Goal: Task Accomplishment & Management: Complete application form

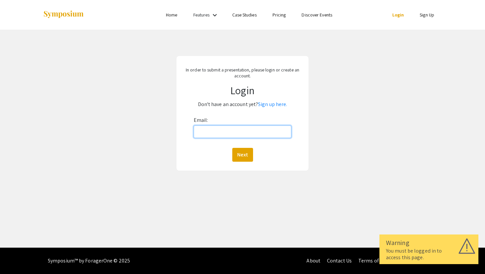
click at [283, 131] on input "Email:" at bounding box center [243, 132] width 98 height 13
type input "[EMAIL_ADDRESS][DOMAIN_NAME]"
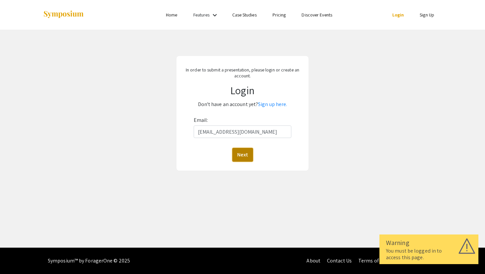
click at [242, 161] on button "Next" at bounding box center [242, 155] width 21 height 14
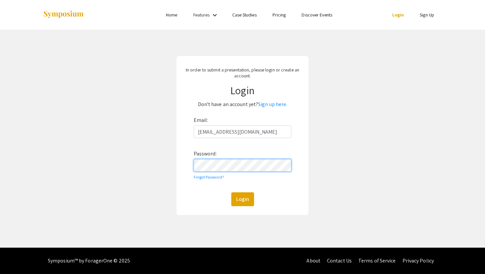
click at [231, 193] on button "Login" at bounding box center [242, 200] width 23 height 14
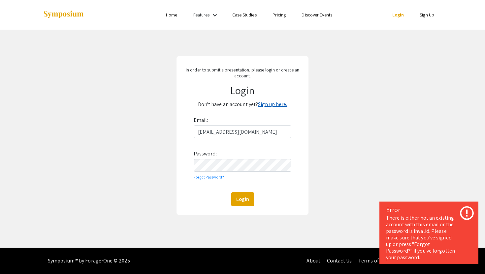
click at [274, 105] on link "Sign up here." at bounding box center [272, 104] width 29 height 7
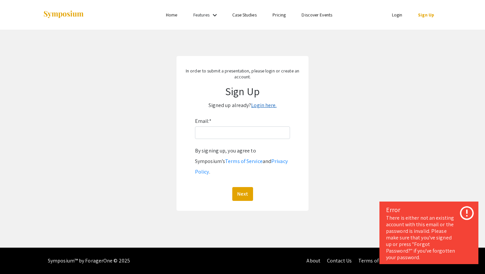
click at [262, 106] on link "Login here." at bounding box center [263, 105] width 25 height 7
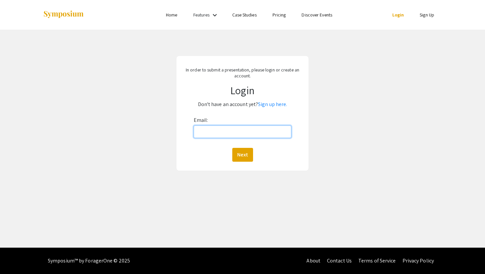
click at [229, 130] on input "Email:" at bounding box center [243, 132] width 98 height 13
type input "[EMAIL_ADDRESS][DOMAIN_NAME]"
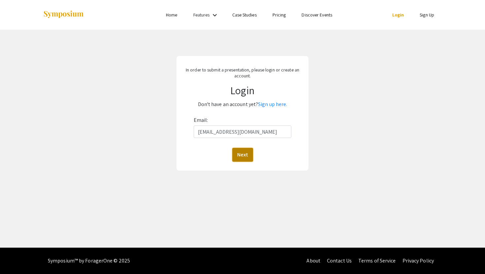
click at [241, 157] on button "Next" at bounding box center [242, 155] width 21 height 14
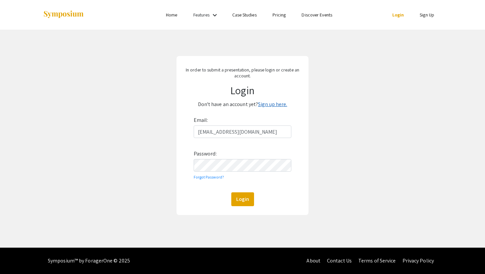
click at [278, 105] on link "Sign up here." at bounding box center [272, 104] width 29 height 7
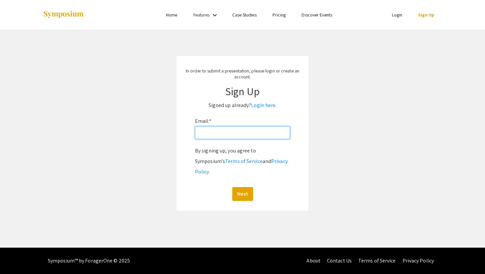
click at [234, 133] on input "Email: *" at bounding box center [242, 133] width 95 height 13
type input "[EMAIL_ADDRESS][DOMAIN_NAME]"
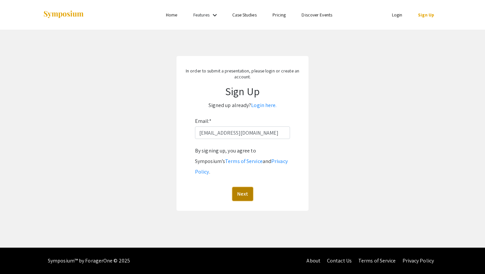
click at [242, 187] on button "Next" at bounding box center [242, 194] width 21 height 14
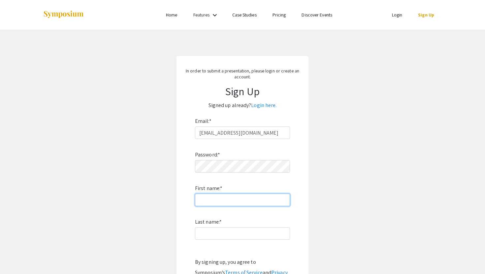
click at [228, 201] on input "First name: *" at bounding box center [242, 200] width 95 height 13
type input "[PERSON_NAME]"
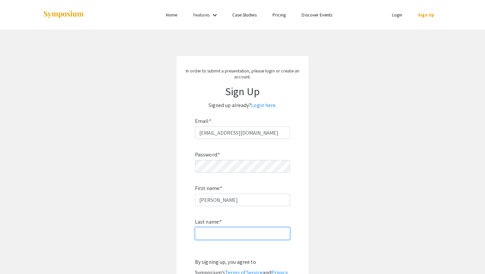
click at [237, 231] on input "Last name: *" at bounding box center [242, 234] width 95 height 13
type input "[PERSON_NAME]"
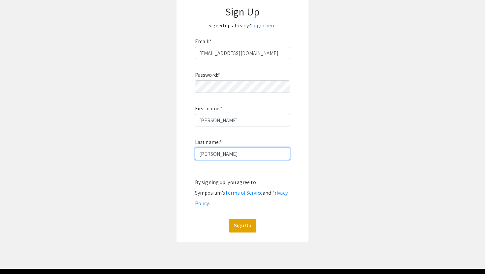
scroll to position [81, 0]
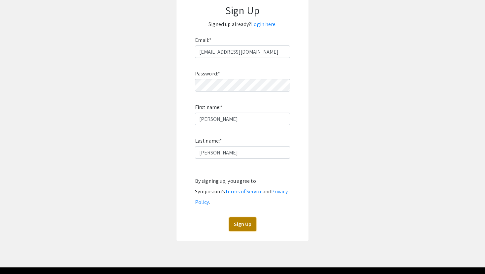
click at [239, 218] on button "Sign Up" at bounding box center [242, 225] width 27 height 14
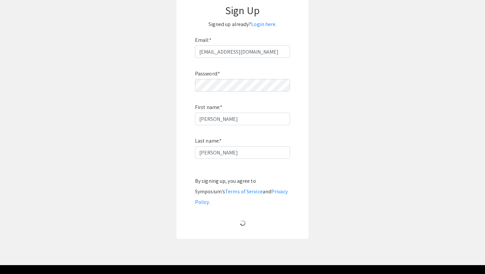
scroll to position [0, 0]
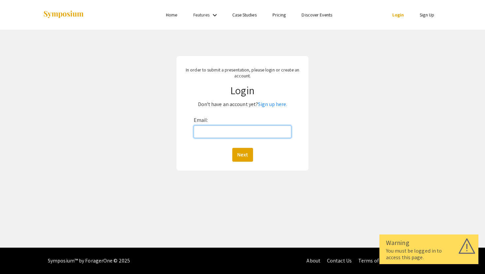
click at [266, 135] on input "Email:" at bounding box center [243, 132] width 98 height 13
type input "[EMAIL_ADDRESS][DOMAIN_NAME]"
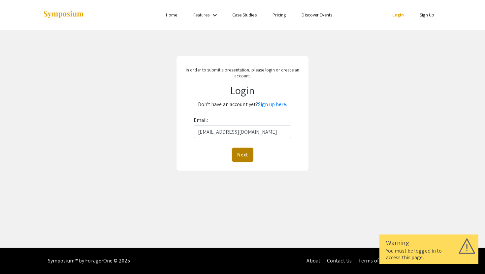
click at [244, 155] on button "Next" at bounding box center [242, 155] width 21 height 14
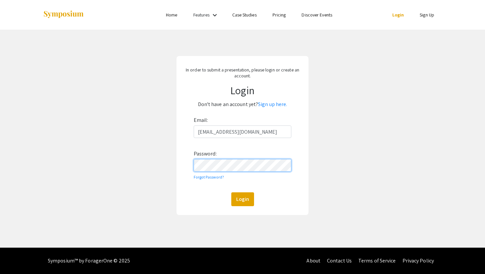
click at [231, 193] on button "Login" at bounding box center [242, 200] width 23 height 14
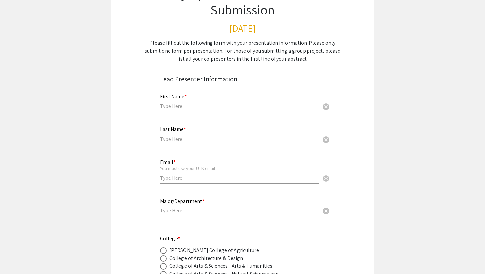
scroll to position [69, 0]
click at [178, 102] on div "First Name * cancel" at bounding box center [239, 98] width 159 height 25
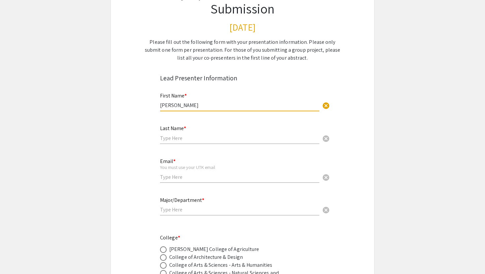
type input "[PERSON_NAME]"
click at [178, 136] on input "text" at bounding box center [239, 138] width 159 height 7
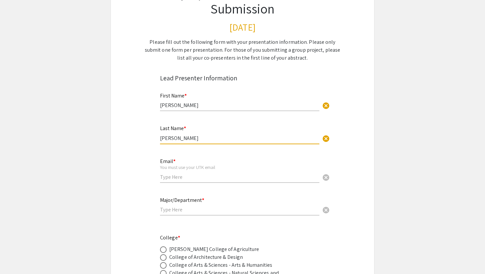
type input "[PERSON_NAME]"
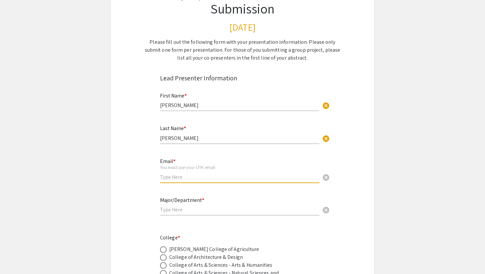
click at [182, 180] on input "email" at bounding box center [239, 177] width 159 height 7
type input "[EMAIL_ADDRESS][DOMAIN_NAME]"
click at [172, 210] on input "text" at bounding box center [239, 209] width 159 height 7
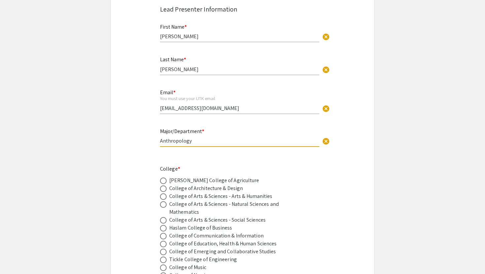
scroll to position [140, 0]
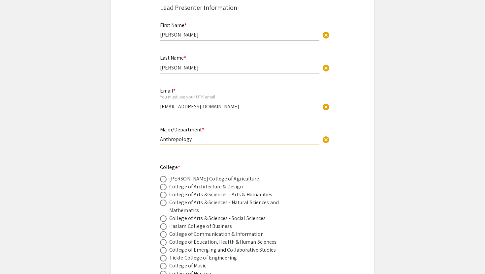
type input "Anthropology"
click at [180, 197] on div "College of Arts & Sciences - Arts & Humanities" at bounding box center [220, 195] width 103 height 8
click at [167, 196] on label at bounding box center [164, 195] width 9 height 7
click at [167, 196] on input "radio" at bounding box center [163, 195] width 7 height 7
radio input "true"
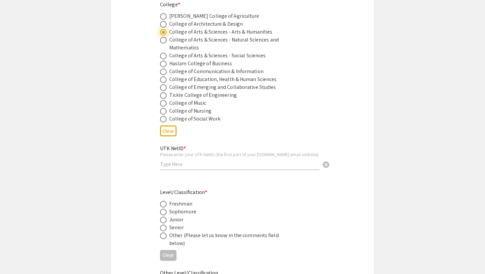
scroll to position [303, 0]
click at [171, 163] on input "text" at bounding box center [239, 163] width 159 height 7
type input "seckert2"
click at [172, 231] on div "Senior" at bounding box center [176, 227] width 15 height 8
click at [163, 231] on span at bounding box center [163, 227] width 7 height 7
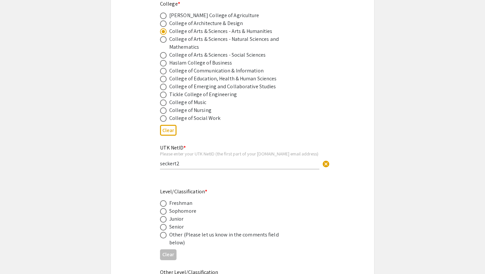
click at [163, 231] on input "radio" at bounding box center [163, 227] width 7 height 7
radio input "true"
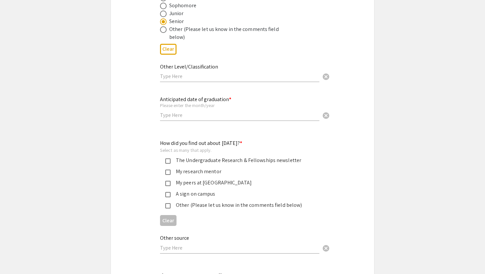
scroll to position [511, 0]
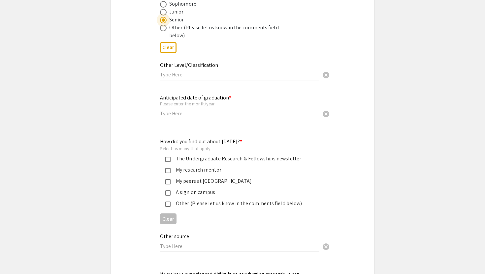
click at [183, 114] on input "text" at bounding box center [239, 113] width 159 height 7
type input "D"
type input "12/25"
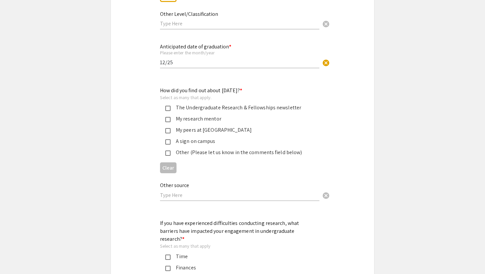
scroll to position [563, 0]
click at [166, 108] on mat-pseudo-checkbox at bounding box center [167, 107] width 5 height 5
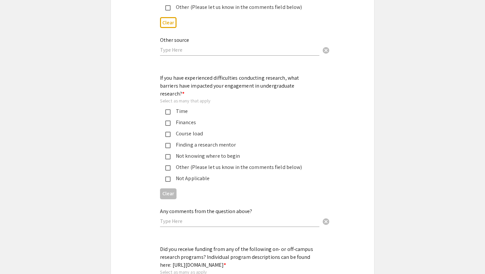
scroll to position [710, 0]
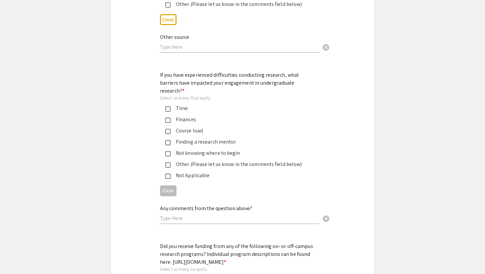
click at [170, 129] on mat-pseudo-checkbox at bounding box center [167, 131] width 5 height 5
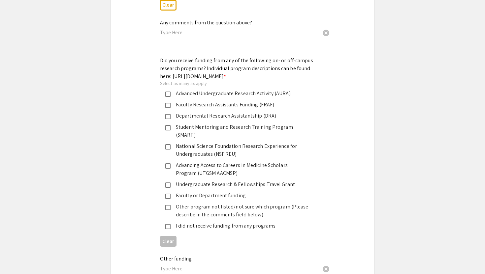
scroll to position [922, 0]
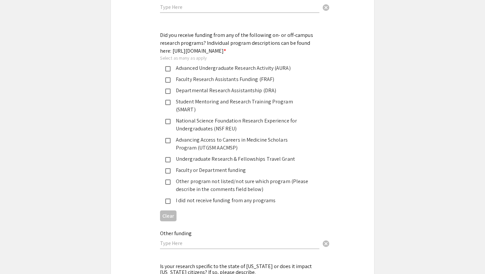
click at [169, 94] on mat-pseudo-checkbox at bounding box center [167, 91] width 5 height 5
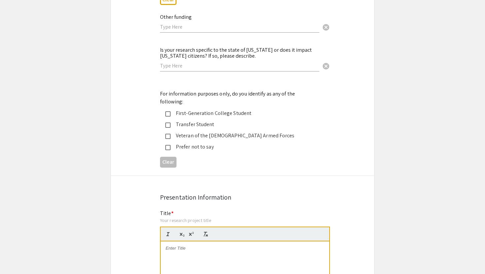
scroll to position [1144, 0]
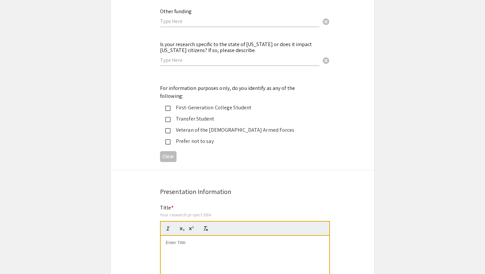
click at [165, 106] on mat-pseudo-checkbox at bounding box center [167, 108] width 5 height 5
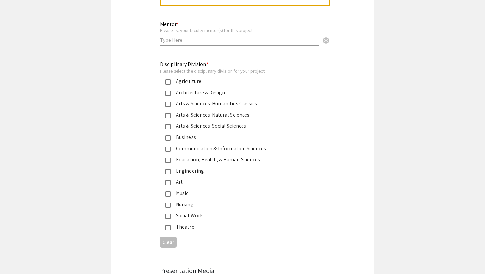
scroll to position [1632, 0]
click at [209, 122] on div "Arts & Sciences: Social Sciences" at bounding box center [239, 126] width 139 height 8
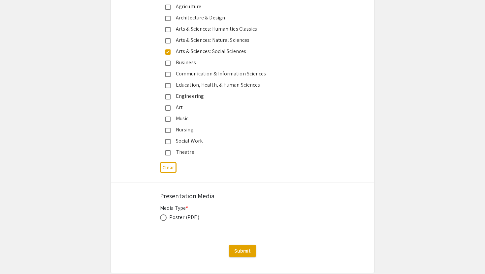
scroll to position [1727, 0]
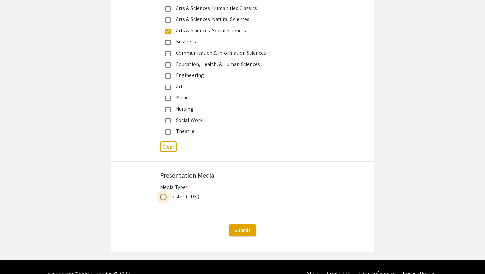
click at [167, 194] on label at bounding box center [164, 197] width 9 height 7
click at [167, 194] on input "radio" at bounding box center [163, 197] width 7 height 7
radio input "true"
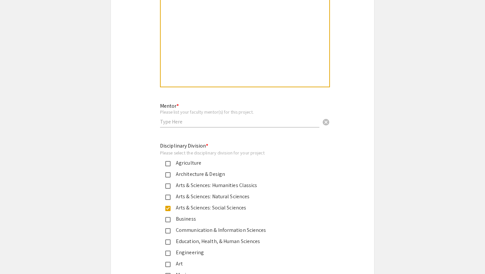
scroll to position [1550, 0]
click at [173, 119] on input "text" at bounding box center [239, 122] width 159 height 7
type input "Dr. Yangseung Jeong"
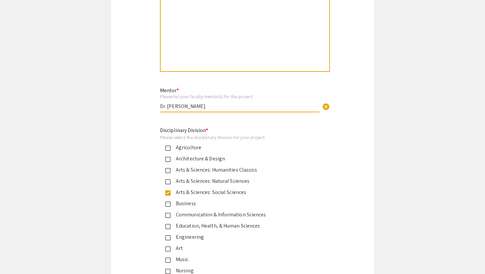
scroll to position [1794, 0]
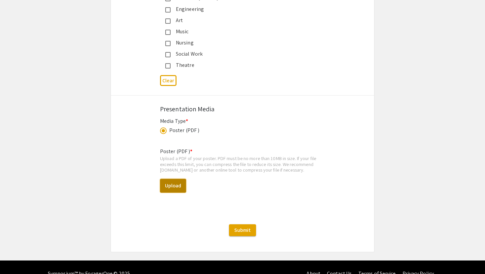
click at [174, 179] on button "Upload" at bounding box center [173, 186] width 26 height 14
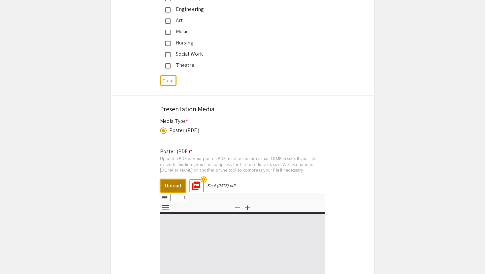
select select "custom"
type input "0"
select select "custom"
type input "1"
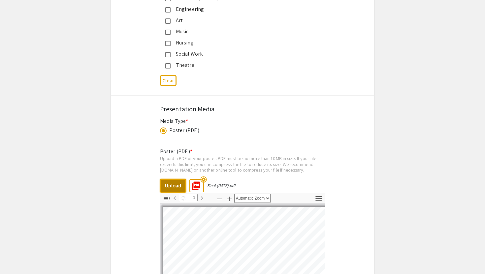
select select "auto"
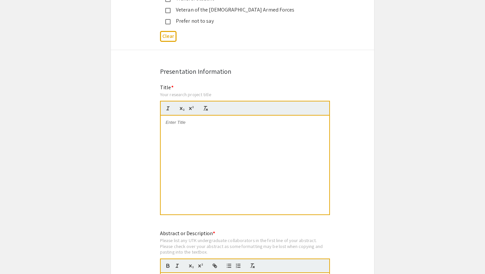
scroll to position [1264, 0]
click at [198, 116] on div at bounding box center [245, 165] width 169 height 99
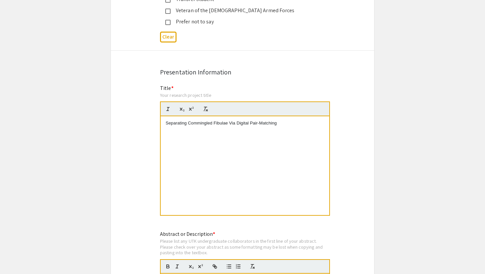
click at [231, 120] on p "Separating Commingled Fibulae Via Digital Pair-Matching" at bounding box center [245, 123] width 159 height 6
click at [277, 120] on p "Separating Commingled Fibulae via Digital Pair-Matching" at bounding box center [245, 123] width 159 height 6
click at [187, 120] on p "Separating Commingled Fibulae via Digital Pair-Matching" at bounding box center [245, 123] width 159 height 6
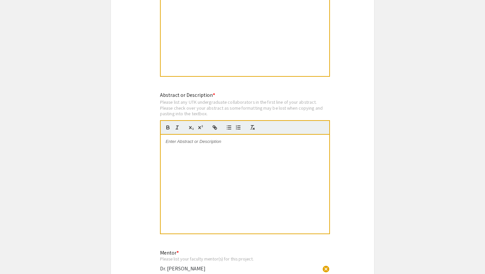
scroll to position [1403, 0]
click at [187, 139] on p at bounding box center [245, 142] width 159 height 6
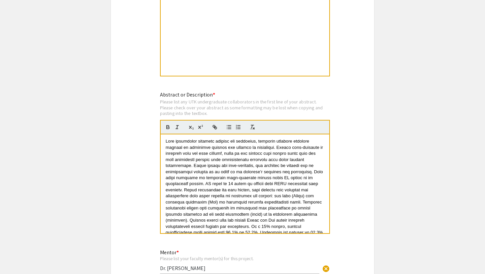
scroll to position [20, 0]
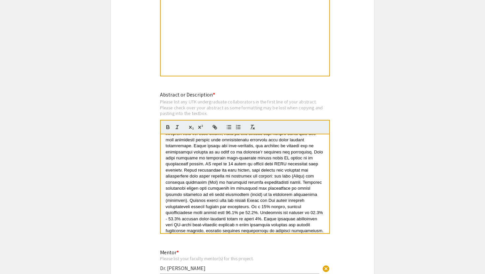
click at [216, 195] on span at bounding box center [245, 176] width 159 height 114
click at [301, 182] on span at bounding box center [245, 176] width 159 height 114
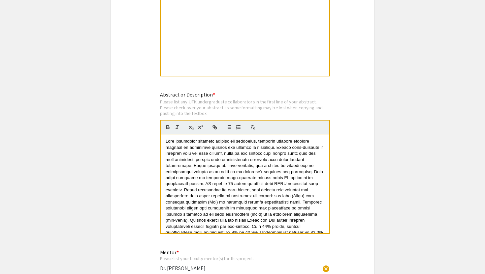
click at [165, 135] on div at bounding box center [245, 184] width 169 height 99
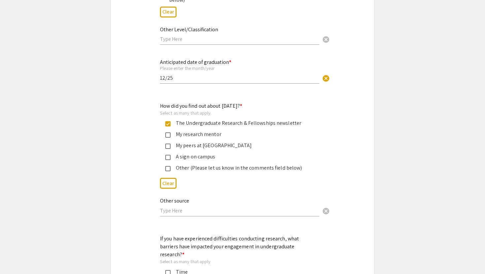
scroll to position [559, 0]
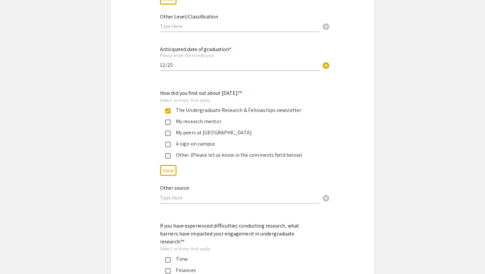
click at [168, 159] on mat-pseudo-checkbox at bounding box center [167, 155] width 5 height 5
click at [171, 114] on div "The Undergraduate Research & Fellowships newsletter" at bounding box center [239, 111] width 139 height 8
click at [167, 200] on input "text" at bounding box center [239, 198] width 159 height 7
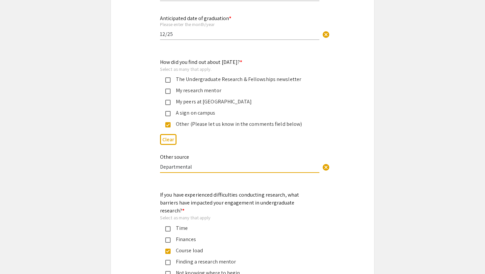
scroll to position [572, 0]
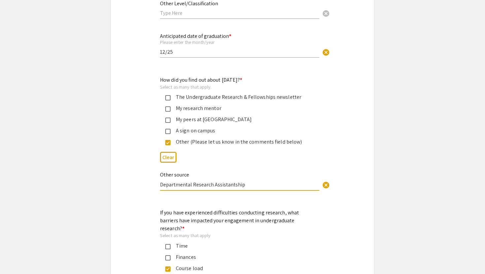
type input "Departmental Research Assistantship"
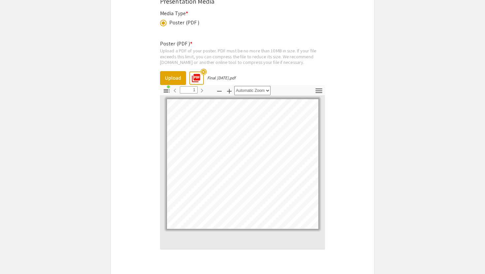
scroll to position [1966, 0]
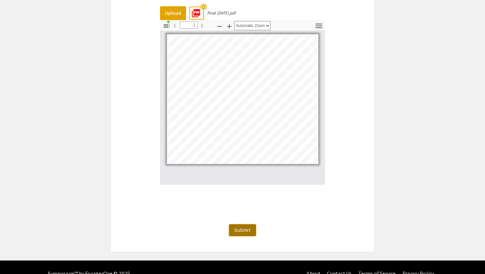
click at [245, 227] on span "Submit" at bounding box center [242, 230] width 16 height 7
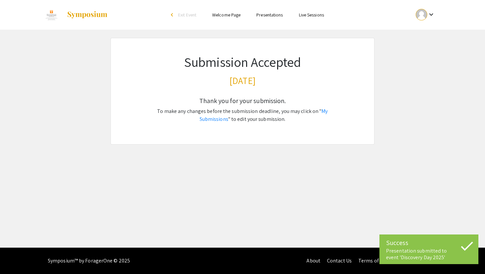
scroll to position [0, 0]
